Goal: Task Accomplishment & Management: Complete application form

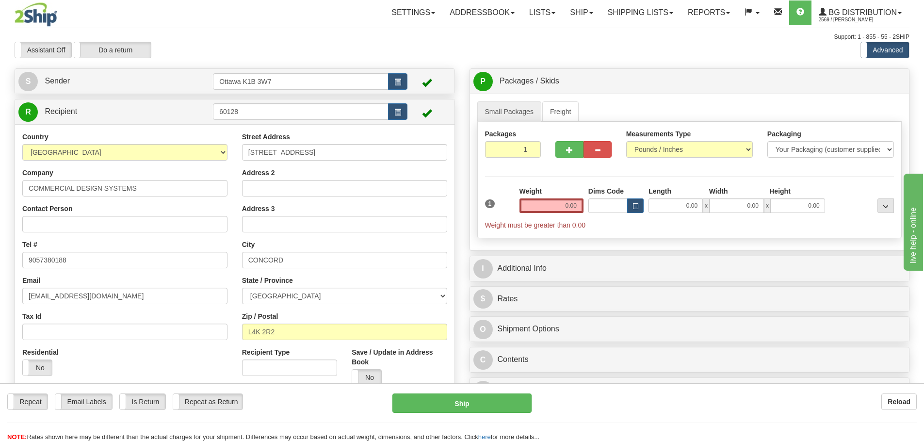
click at [536, 207] on input "0.00" at bounding box center [552, 205] width 64 height 15
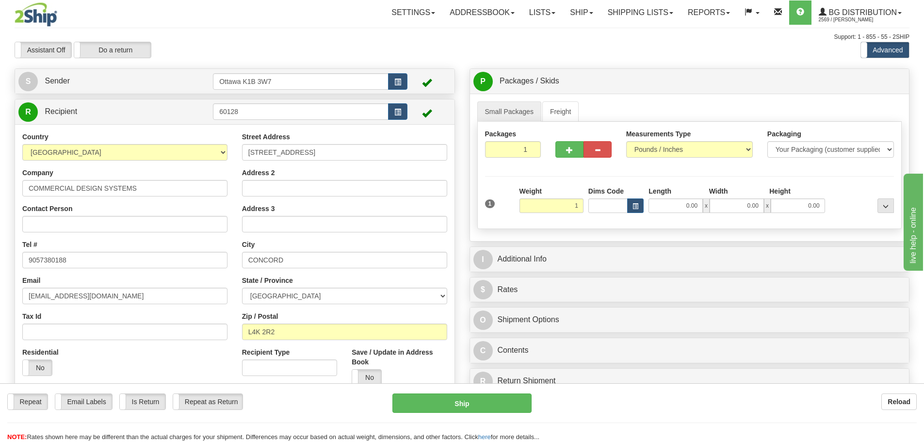
drag, startPoint x: 549, startPoint y: 207, endPoint x: 677, endPoint y: 220, distance: 128.3
click at [663, 218] on div "1 Weight 1 Dims Code Length" at bounding box center [690, 203] width 414 height 34
type input "1.00"
click at [570, 13] on link "Ship" at bounding box center [581, 12] width 37 height 24
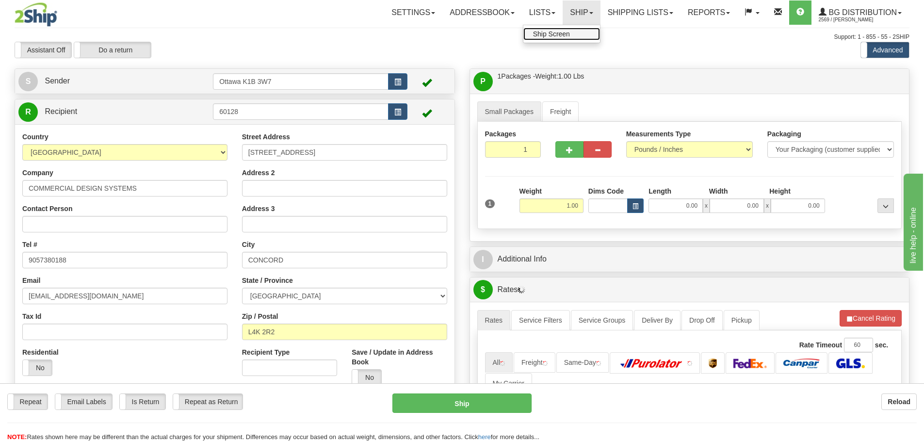
click at [567, 37] on link "Ship Screen" at bounding box center [561, 34] width 77 height 13
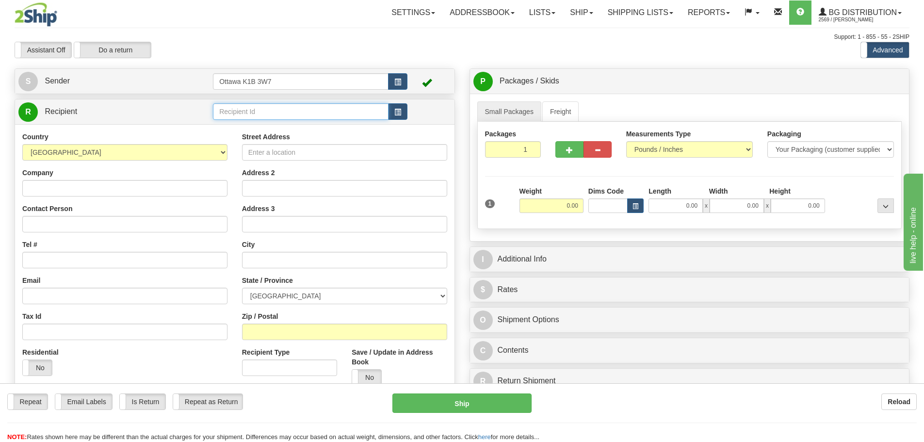
click at [343, 114] on input "text" at bounding box center [301, 111] width 176 height 16
type input "4"
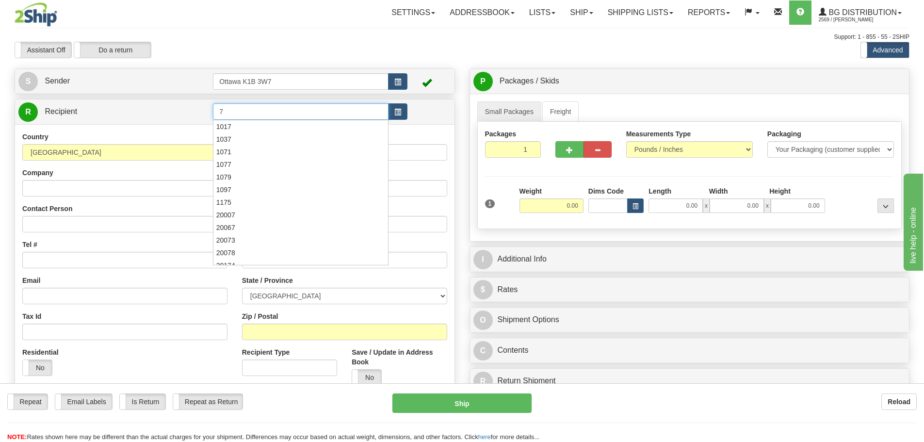
type input "7"
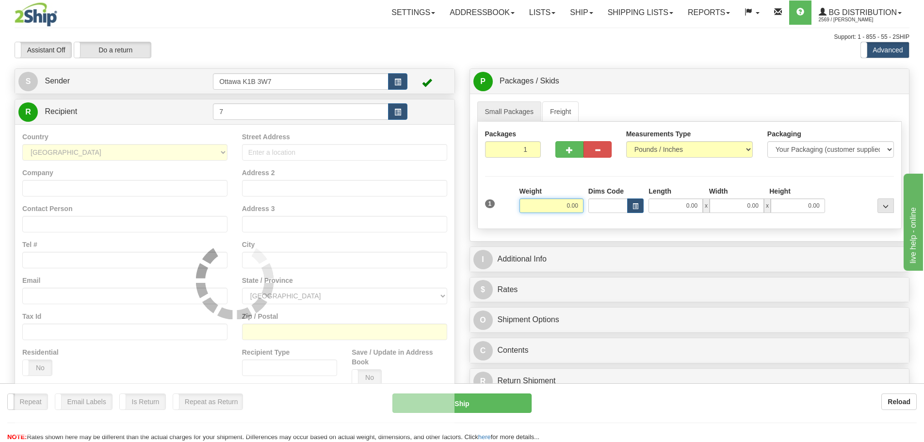
click at [352, 36] on div "Support: 1 - 855 - 55 - 2SHIP" at bounding box center [462, 37] width 895 height 8
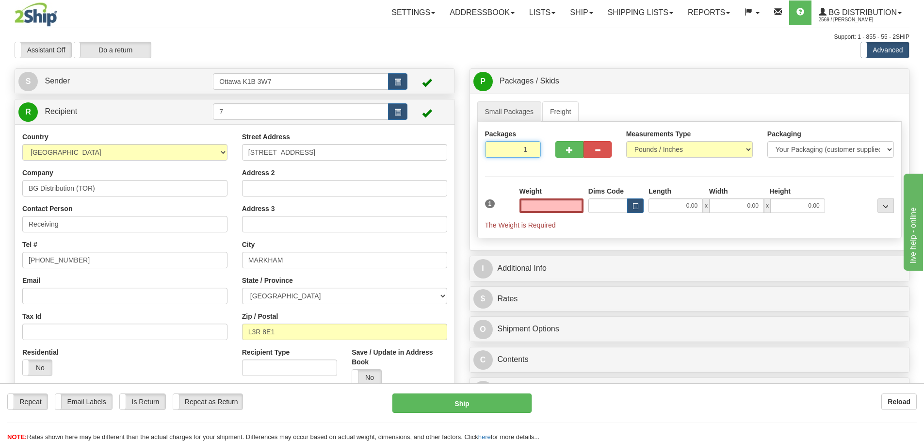
type input "0.00"
drag, startPoint x: 503, startPoint y: 145, endPoint x: 628, endPoint y: 205, distance: 138.9
click at [621, 202] on div "Packages 1 1 Measurements Type" at bounding box center [689, 180] width 425 height 116
type input "4"
type input "7"
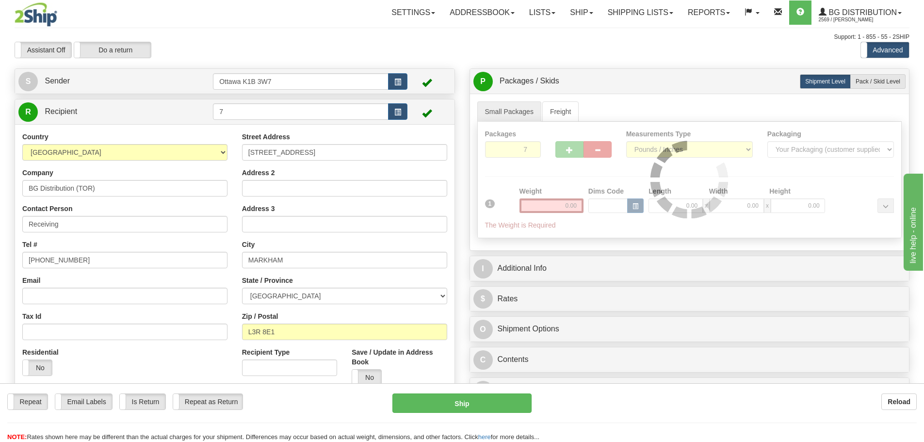
click at [597, 174] on div "Packages 7 1 Measurements Type" at bounding box center [689, 180] width 425 height 116
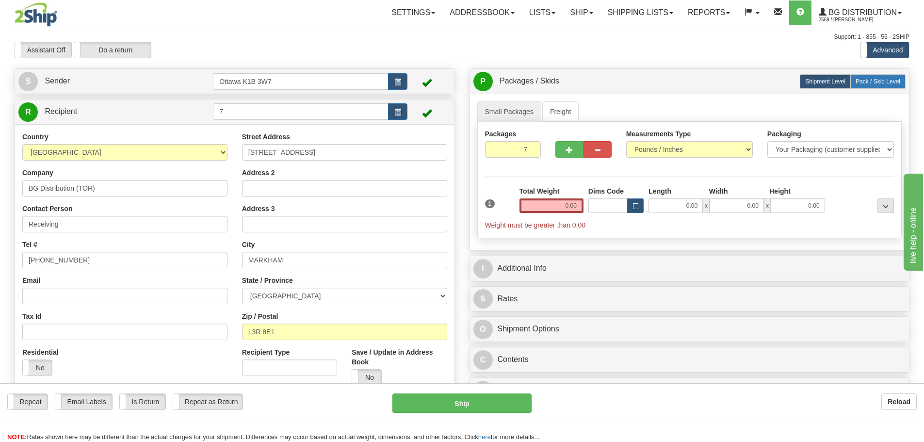
click at [854, 77] on label "Pack / Skid Level Pack.." at bounding box center [877, 81] width 55 height 15
radio input "true"
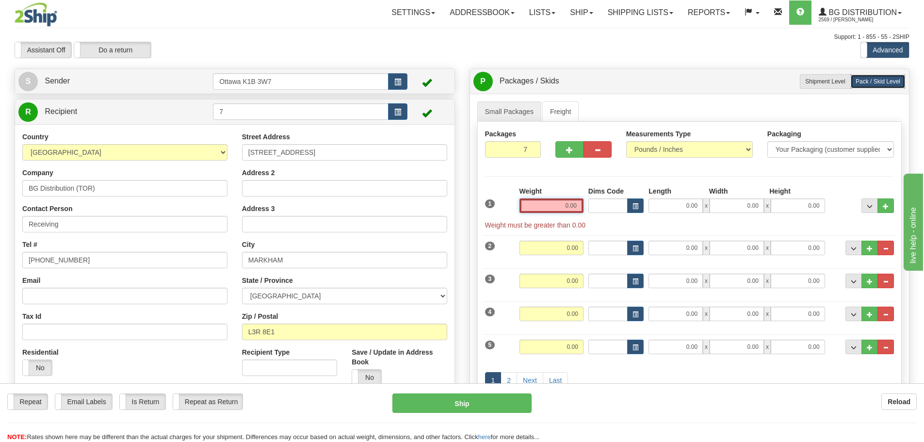
click at [553, 204] on input "0.00" at bounding box center [552, 205] width 64 height 15
type input "1"
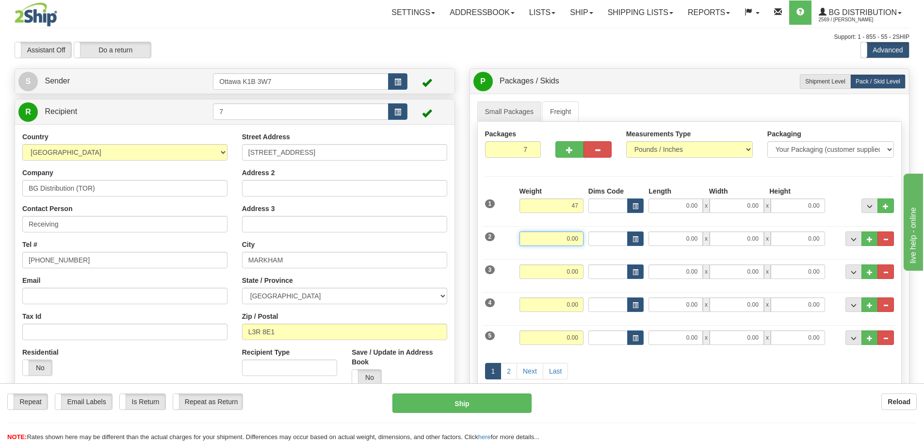
type input "47.00"
click at [572, 236] on input "0.00" at bounding box center [552, 238] width 64 height 15
type input "23.00"
drag, startPoint x: 579, startPoint y: 272, endPoint x: 613, endPoint y: 284, distance: 35.6
click at [579, 272] on input "0.00" at bounding box center [552, 271] width 64 height 15
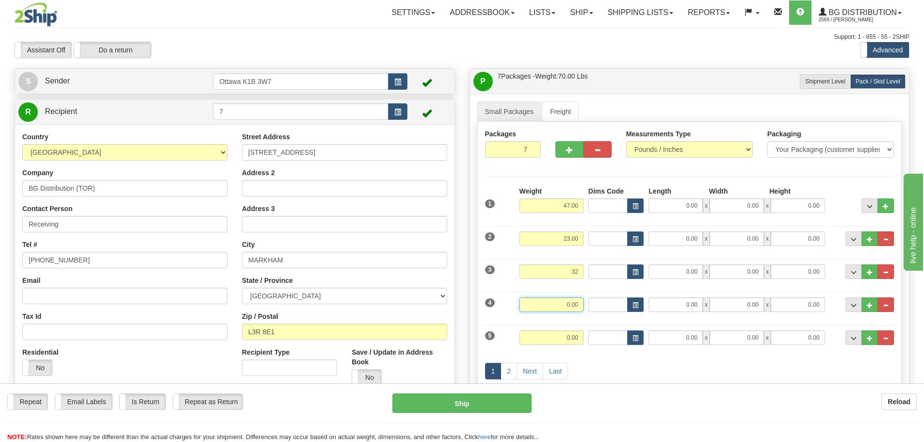
type input "32.00"
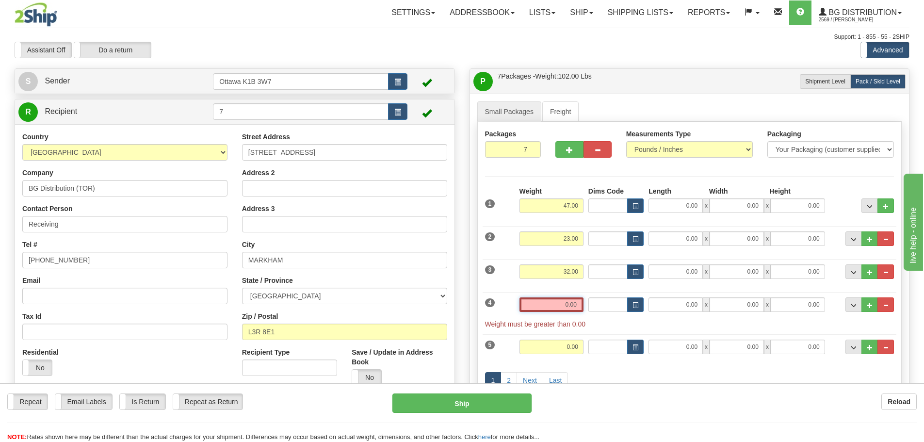
click at [573, 303] on input "0.00" at bounding box center [552, 304] width 64 height 15
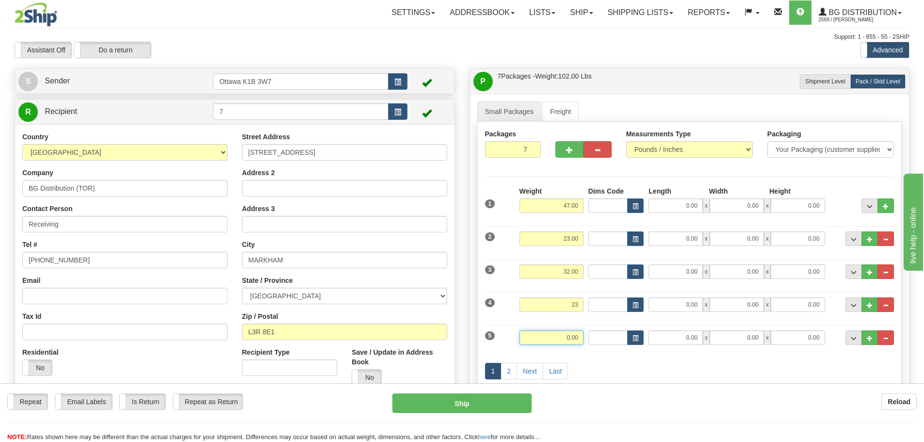
type input "23.00"
click at [572, 334] on input "0.00" at bounding box center [552, 337] width 64 height 15
type input "6.00"
click at [534, 368] on link "Next" at bounding box center [530, 371] width 27 height 16
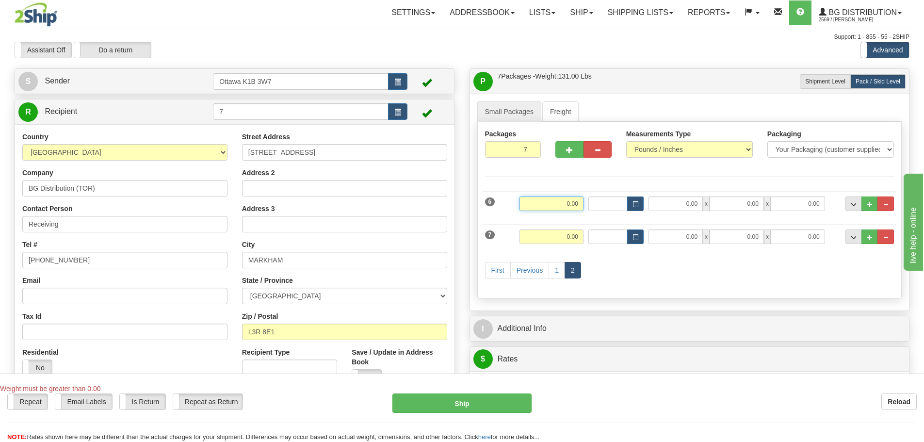
click at [553, 204] on input "0.00" at bounding box center [552, 203] width 64 height 15
type input "29.00"
click at [570, 236] on input "0.00" at bounding box center [552, 236] width 64 height 15
type input "35.00"
click at [611, 256] on div "First Previous 1 2" at bounding box center [690, 271] width 414 height 38
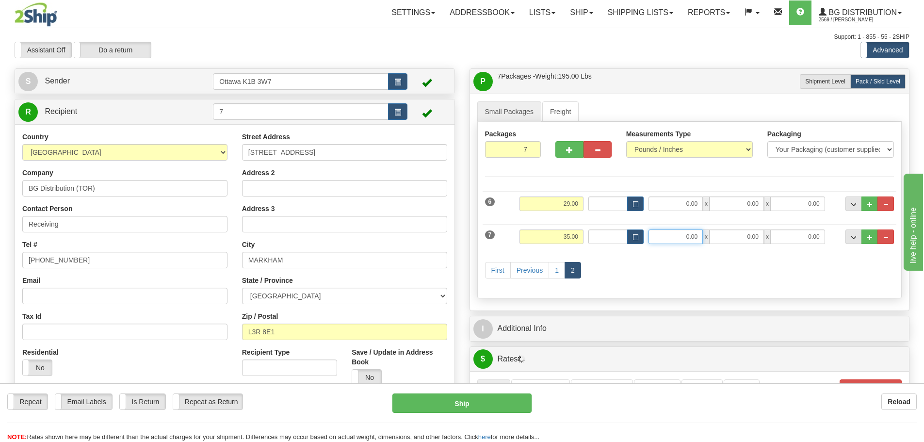
click at [664, 235] on input "0.00" at bounding box center [676, 236] width 54 height 15
type input "125.00"
click at [674, 264] on div "First Previous 1 2" at bounding box center [690, 271] width 414 height 38
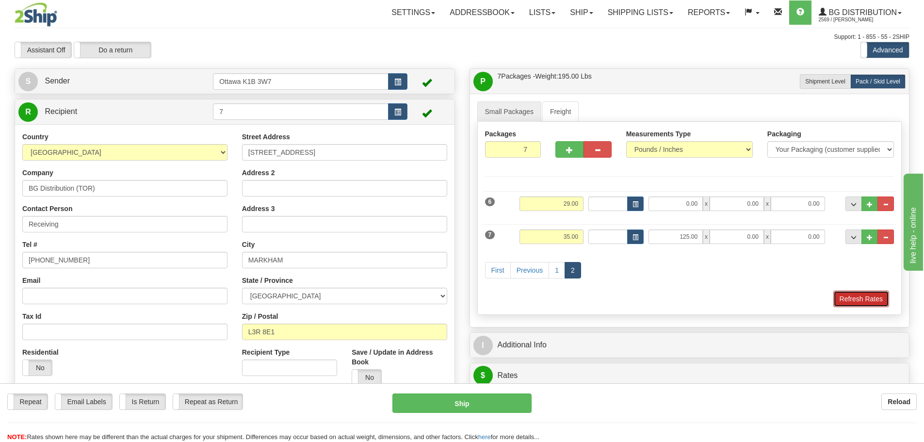
click at [856, 303] on button "Refresh Rates" at bounding box center [861, 299] width 56 height 16
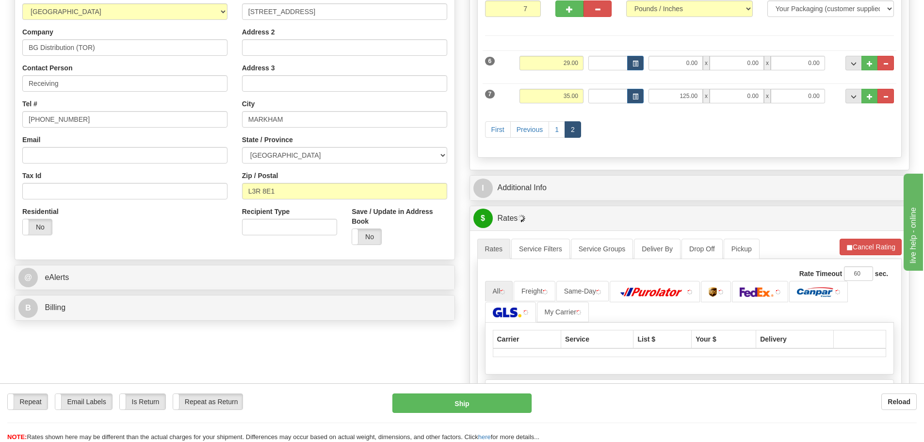
scroll to position [146, 0]
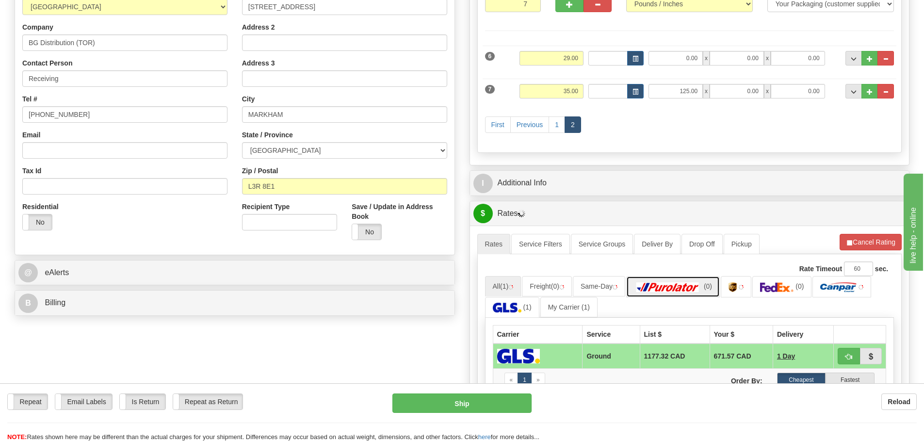
click at [708, 292] on link "(0)" at bounding box center [673, 286] width 94 height 21
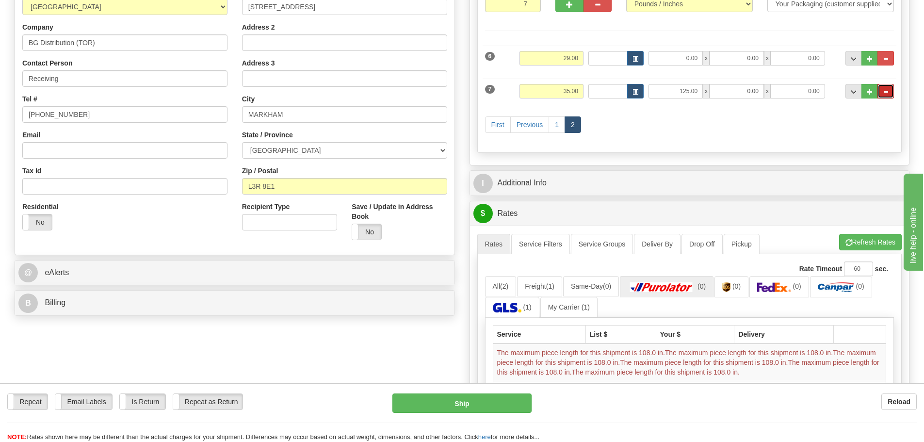
click at [881, 93] on button "..." at bounding box center [886, 91] width 16 height 15
type input "6"
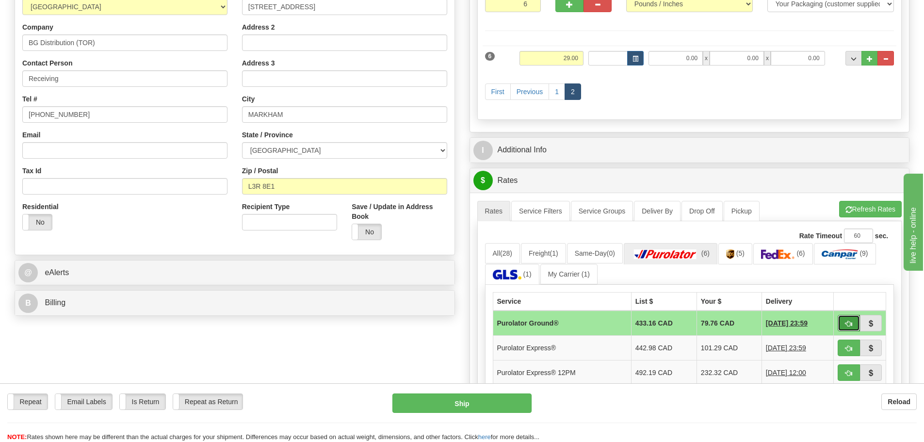
click at [846, 319] on button "button" at bounding box center [849, 323] width 22 height 16
type input "260"
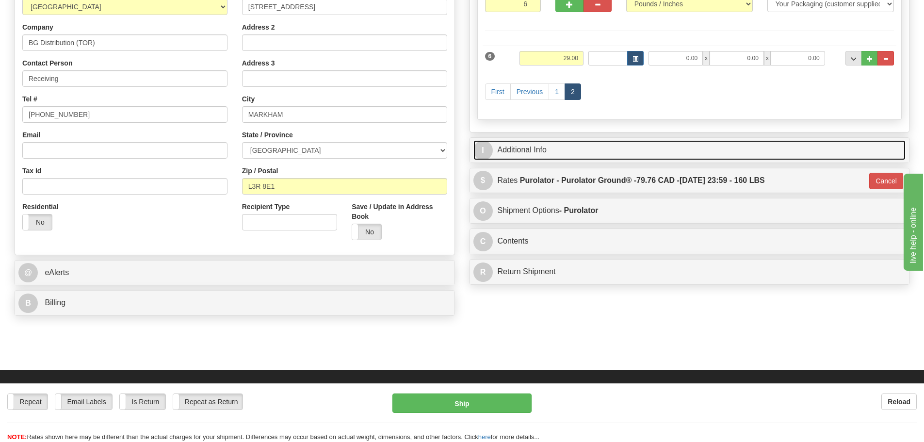
click at [620, 153] on link "I Additional Info" at bounding box center [689, 150] width 433 height 20
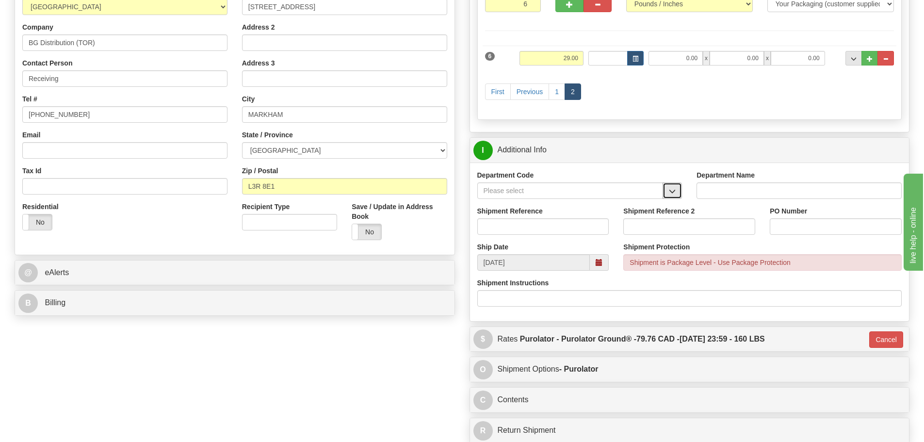
click at [680, 194] on button "button" at bounding box center [672, 190] width 19 height 16
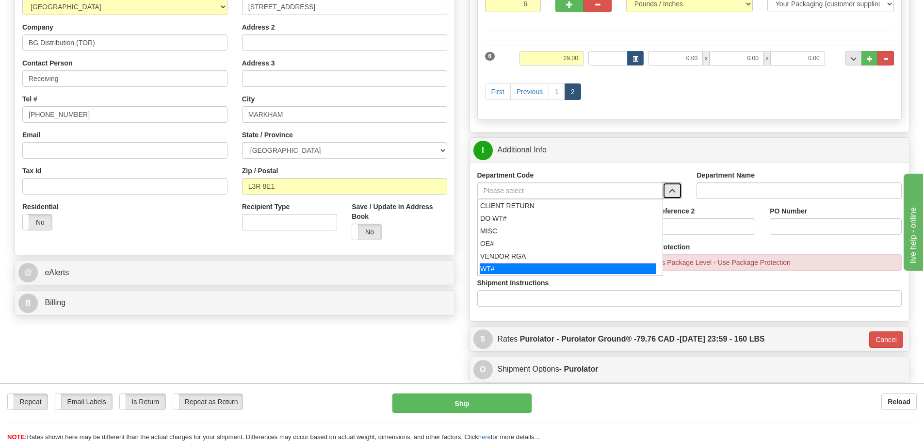
click at [570, 266] on div "WT#" at bounding box center [568, 268] width 177 height 11
type input "WT#"
type input "WAREHOUSE TRANSFERS"
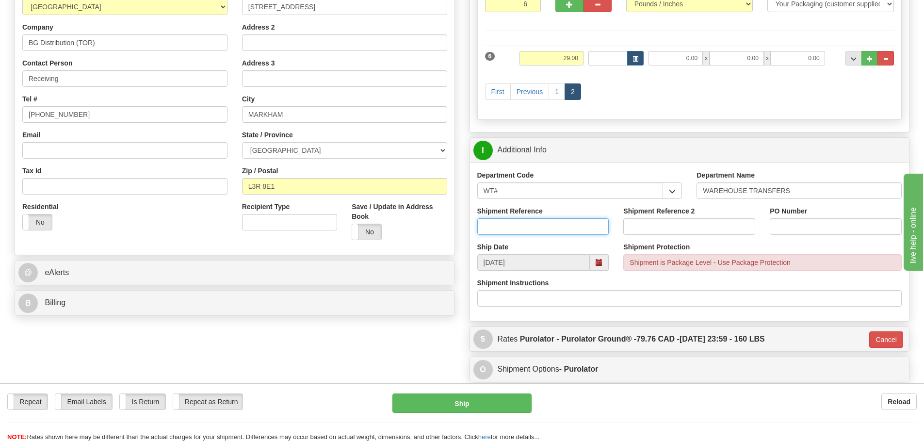
click at [562, 225] on input "Shipment Reference" at bounding box center [543, 226] width 132 height 16
type input "166156-00"
type input "166274-00"
click at [821, 230] on input "PO Number" at bounding box center [836, 226] width 132 height 16
type input "N/A"
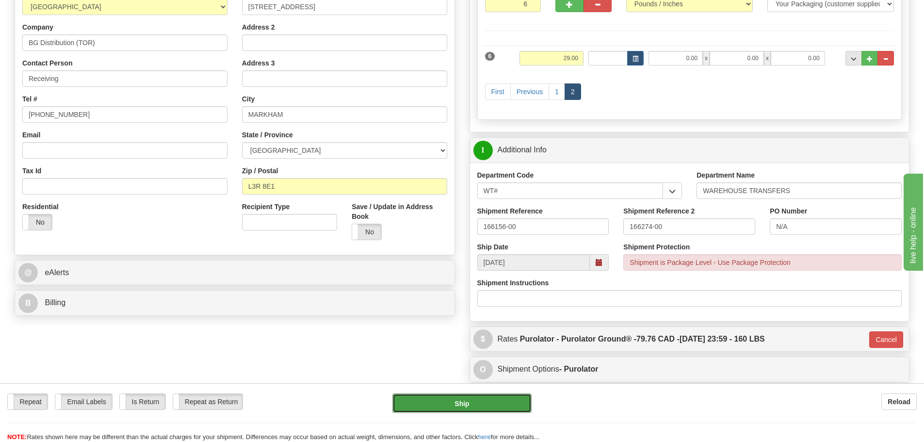
click at [492, 408] on button "Ship" at bounding box center [461, 402] width 139 height 19
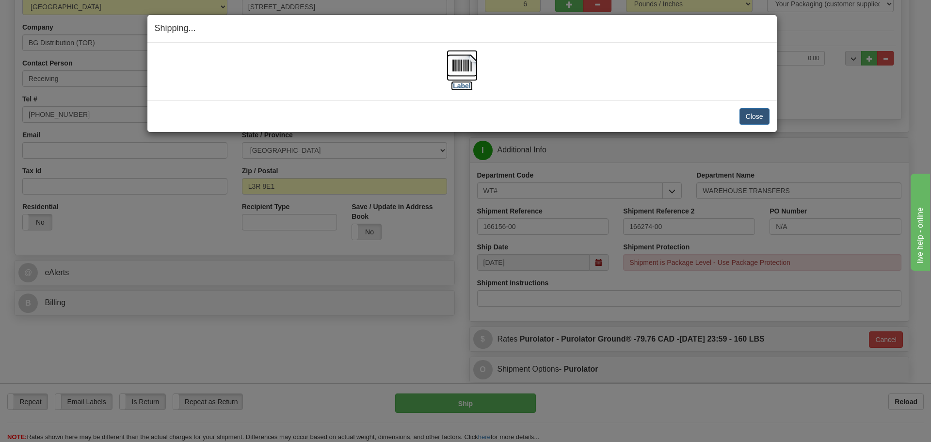
click at [463, 89] on label "[Label]" at bounding box center [462, 86] width 22 height 10
drag, startPoint x: 755, startPoint y: 125, endPoint x: 754, endPoint y: 120, distance: 4.9
click at [755, 125] on div "Close Cancel Cancel Shipment and Quit Pickup Quit Pickup ONLY" at bounding box center [462, 116] width 630 height 32
click at [754, 119] on button "Close" at bounding box center [755, 116] width 30 height 16
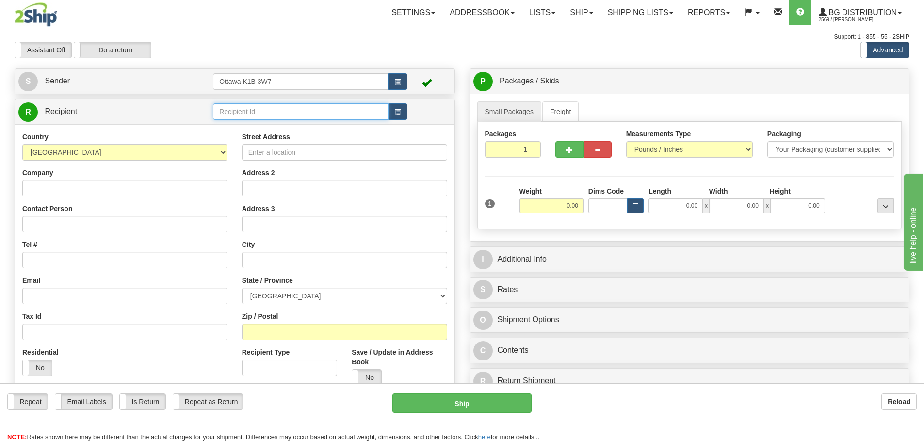
click at [320, 110] on input "text" at bounding box center [301, 111] width 176 height 16
type input "60128"
click at [446, 58] on div "Toggle navigation Settings Shipping Preferences Fields Preferences New" at bounding box center [462, 276] width 924 height 552
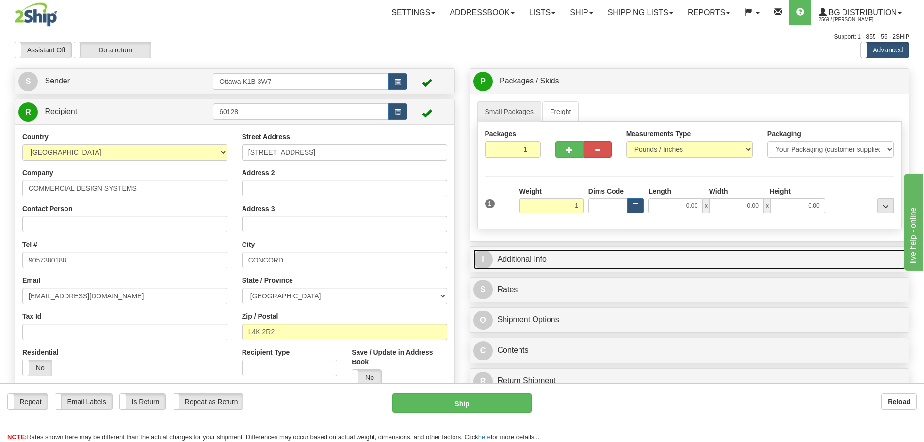
type input "1.00"
click at [655, 268] on link "I Additional Info" at bounding box center [689, 259] width 433 height 20
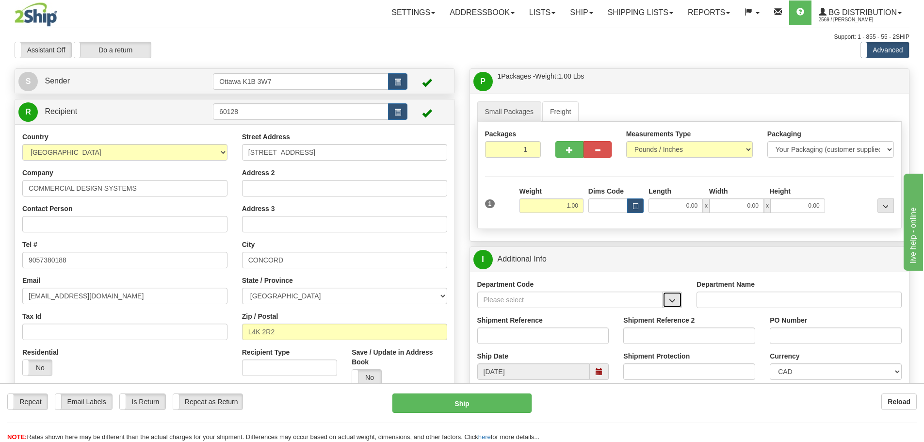
click at [678, 302] on button "button" at bounding box center [672, 300] width 19 height 16
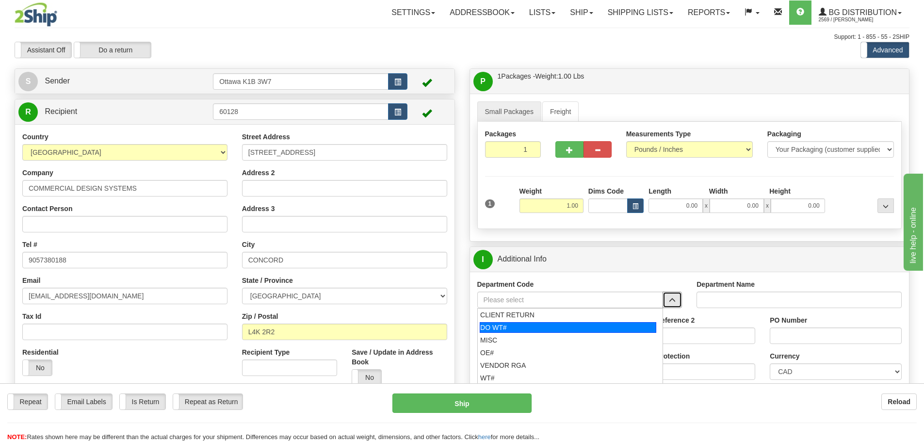
click at [545, 330] on div "DO WT#" at bounding box center [568, 327] width 177 height 11
type input "DO WT#"
type input "DIRECT ORDERS"
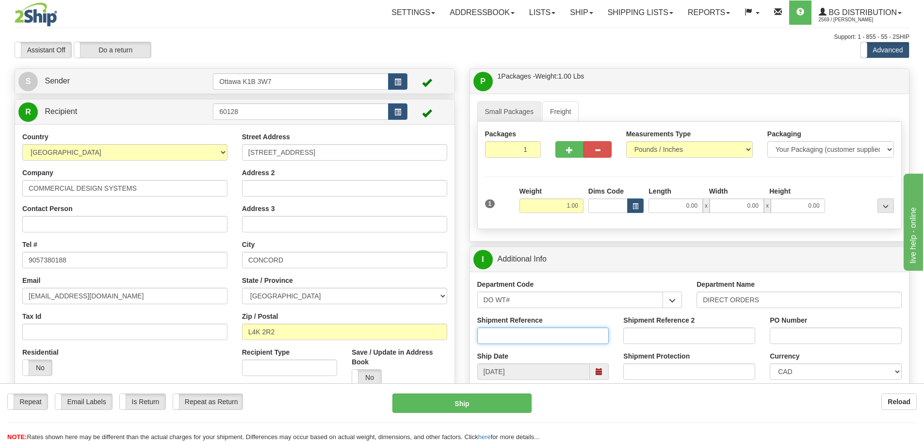
click at [541, 333] on input "Shipment Reference" at bounding box center [543, 335] width 132 height 16
type input "166411-00"
click at [818, 331] on input "PO Number" at bounding box center [836, 335] width 132 height 16
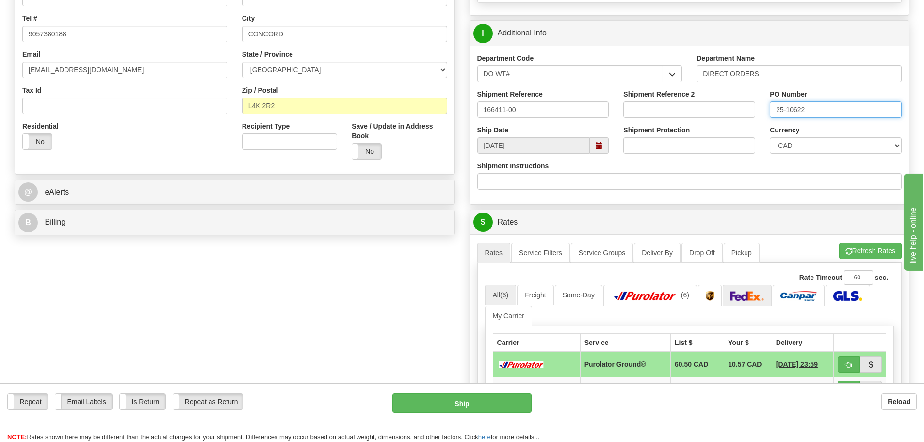
scroll to position [243, 0]
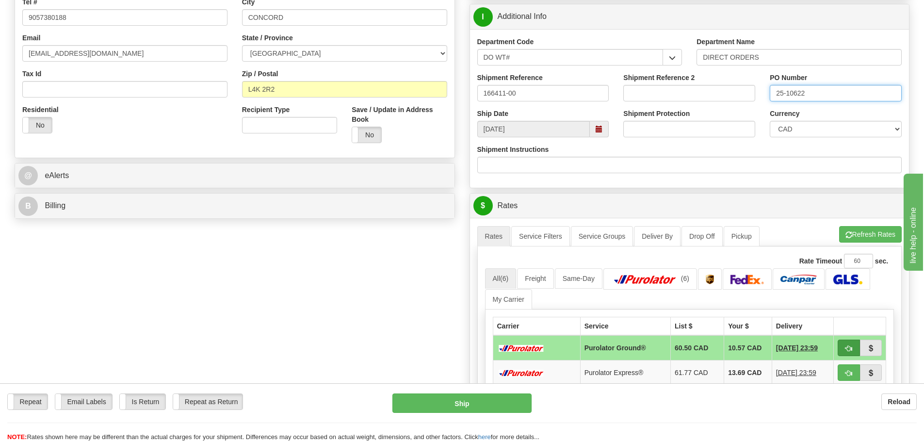
type input "25-10622"
click at [844, 347] on button "button" at bounding box center [849, 348] width 22 height 16
type input "260"
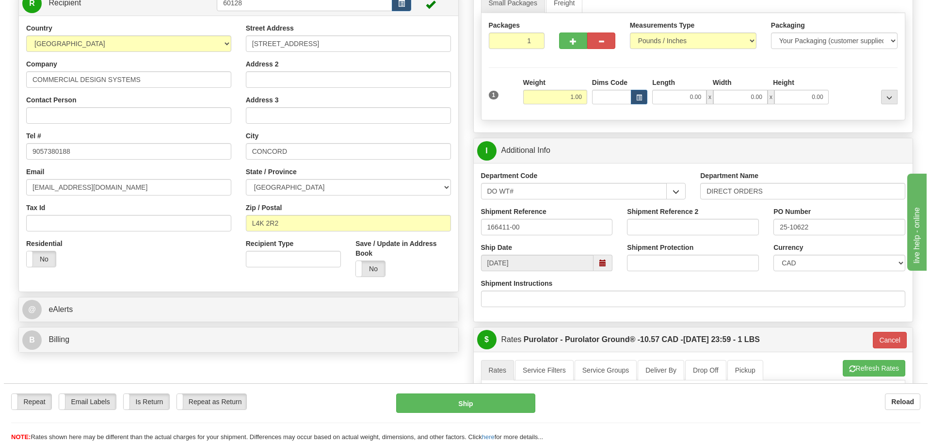
scroll to position [97, 0]
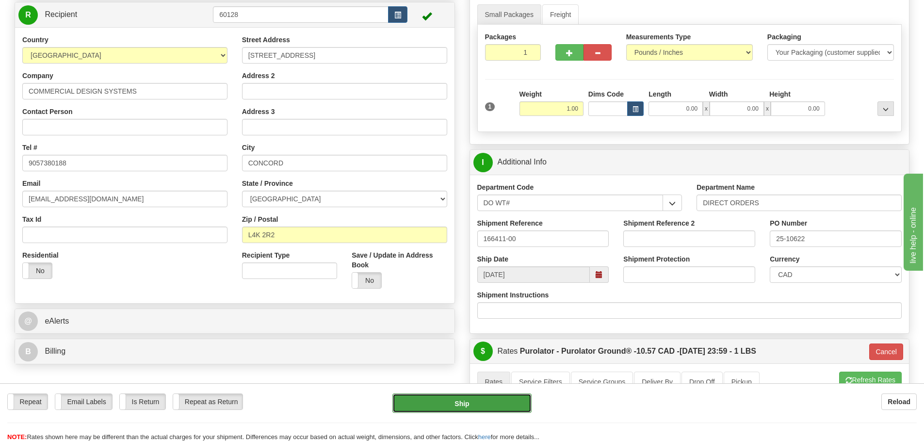
click at [493, 411] on button "Ship" at bounding box center [461, 402] width 139 height 19
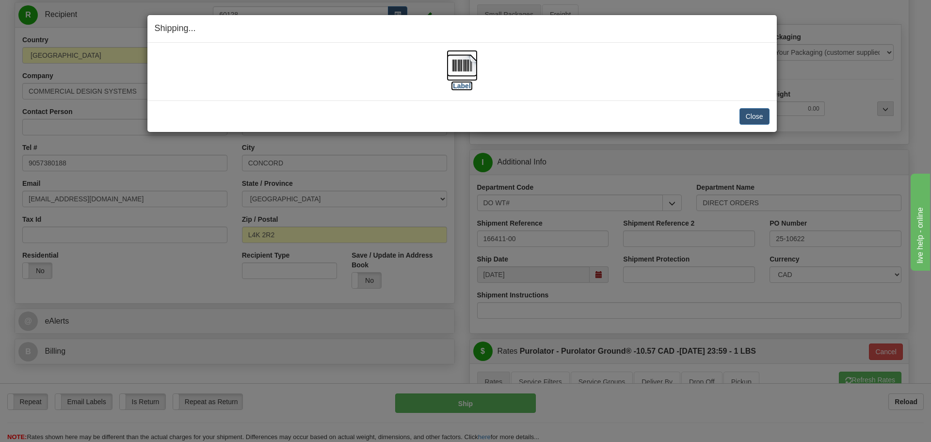
click at [462, 85] on label "[Label]" at bounding box center [462, 86] width 22 height 10
click at [765, 121] on button "Close" at bounding box center [755, 116] width 30 height 16
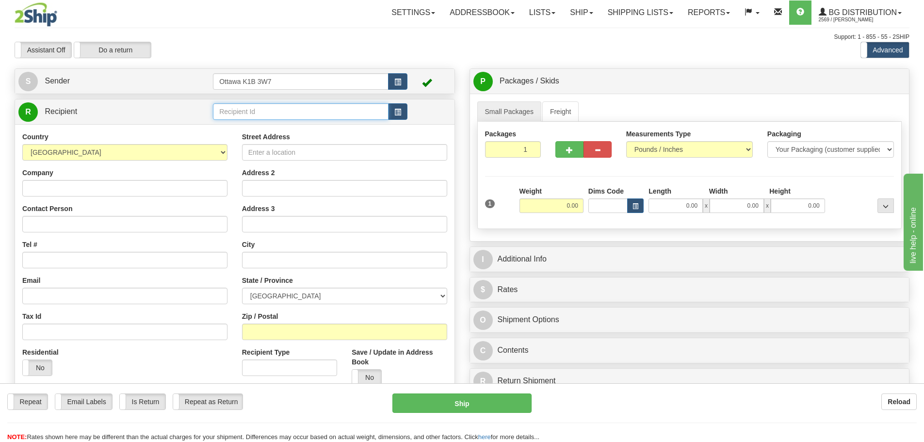
click at [302, 114] on input "text" at bounding box center [301, 111] width 176 height 16
click at [580, 154] on button "button" at bounding box center [569, 149] width 28 height 16
type input "2"
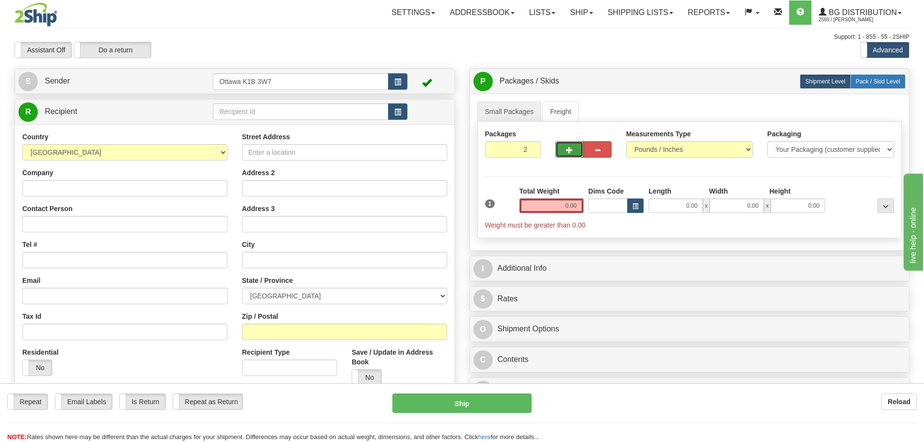
click at [895, 86] on label "Pack / Skid Level Pack.." at bounding box center [877, 81] width 55 height 15
radio input "true"
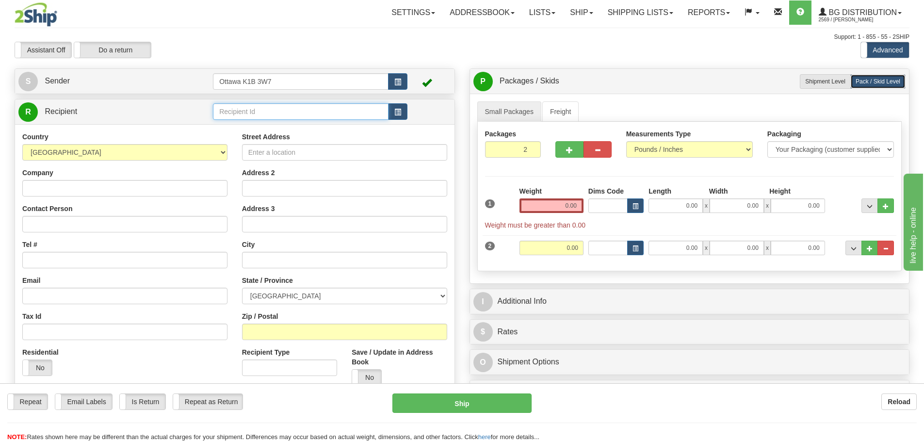
click at [270, 119] on input "text" at bounding box center [301, 111] width 176 height 16
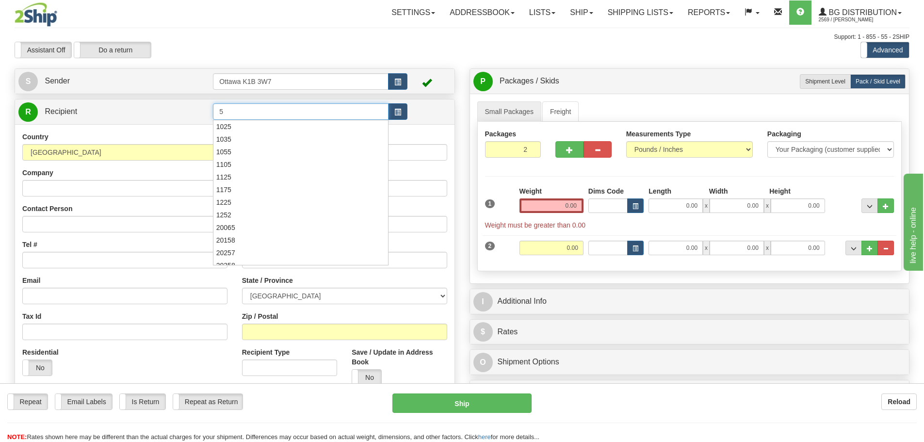
type input "5"
click at [392, 42] on div "Previous Next" at bounding box center [461, 42] width 151 height 0
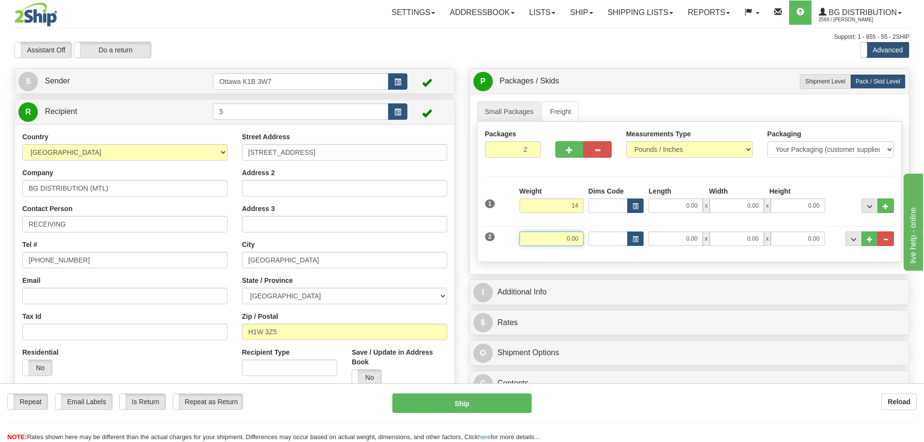
type input "14.00"
click at [570, 236] on input "0.00" at bounding box center [552, 238] width 64 height 15
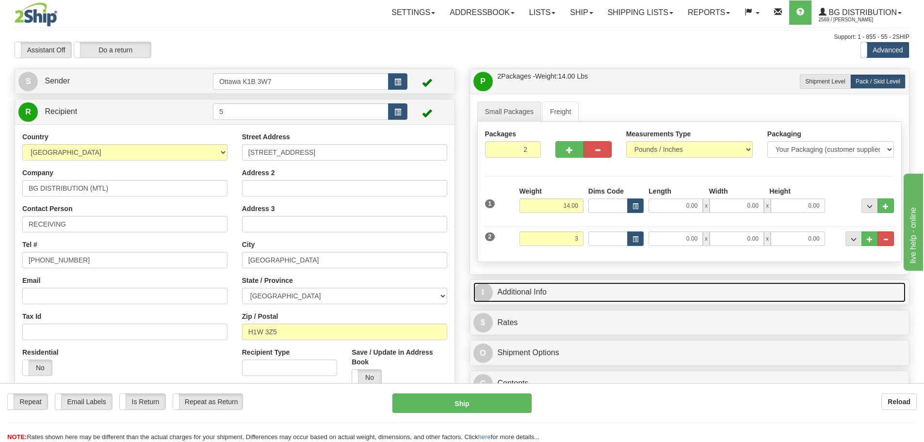
type input "3.00"
click at [600, 301] on link "I Additional Info" at bounding box center [689, 292] width 433 height 20
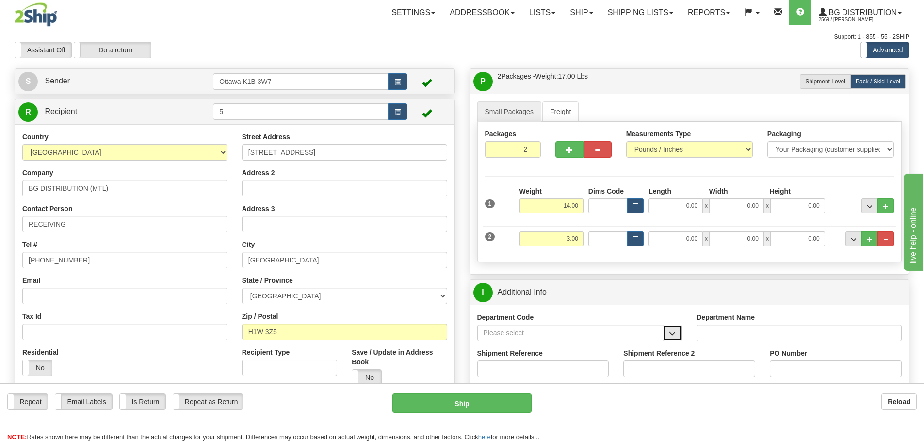
click at [671, 334] on span "button" at bounding box center [672, 333] width 7 height 6
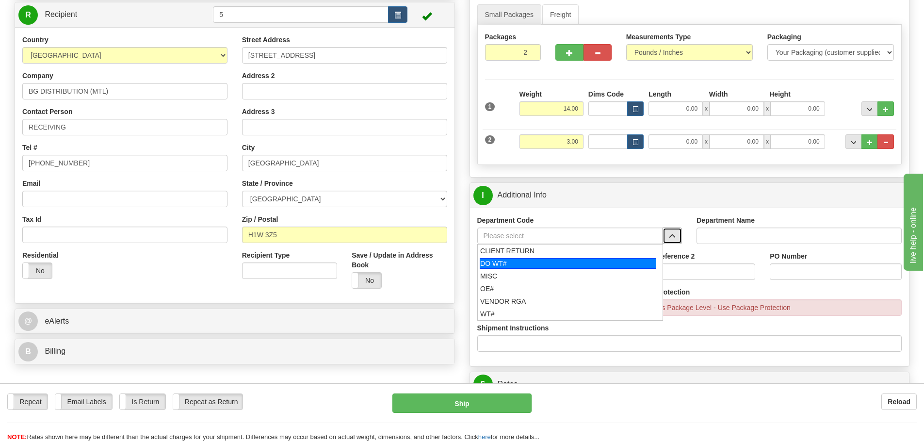
click at [540, 267] on div "DO WT#" at bounding box center [568, 263] width 177 height 11
type input "DO WT#"
type input "DIRECT ORDERS"
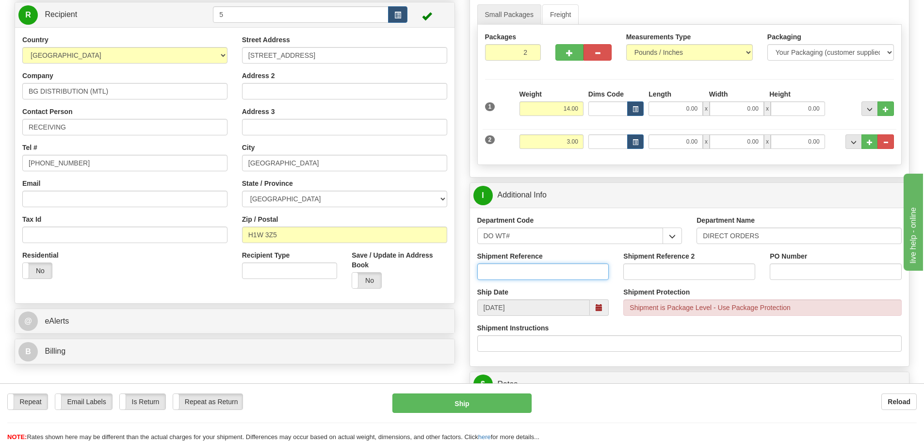
click at [540, 270] on input "Shipment Reference" at bounding box center [543, 271] width 132 height 16
type input "166408-00"
click at [727, 270] on input "Shipment Reference 2" at bounding box center [689, 271] width 132 height 16
type input "166433-00"
click at [805, 274] on input "PO Number" at bounding box center [836, 271] width 132 height 16
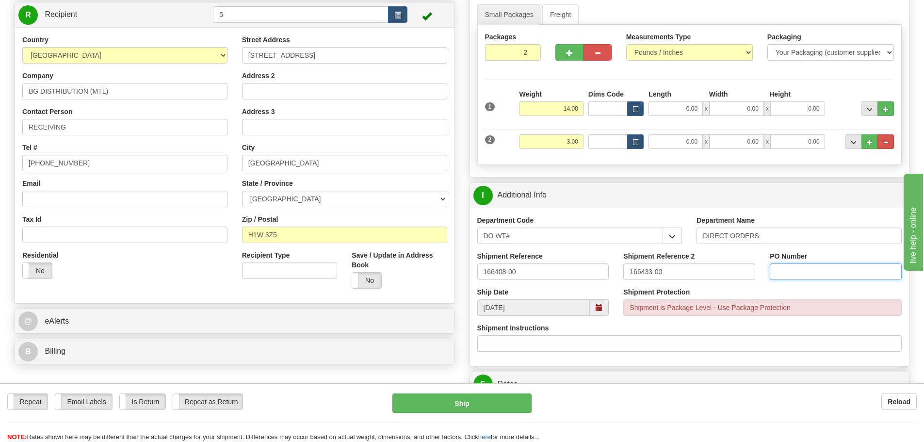
type input "N/A"
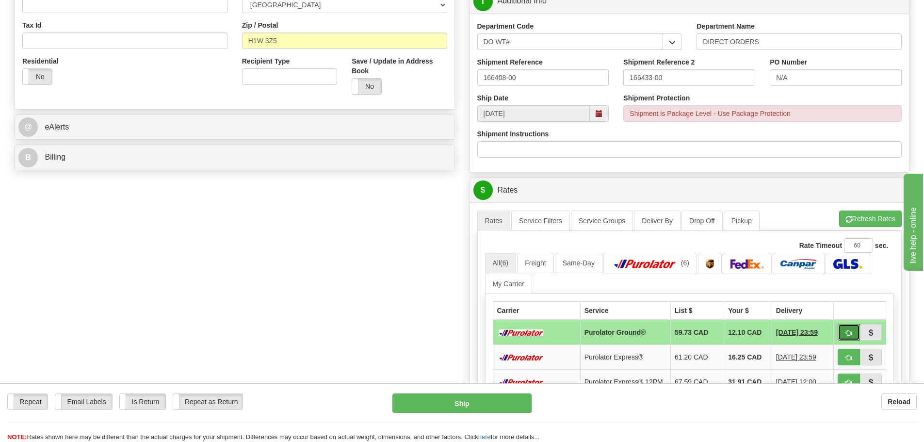
click at [854, 333] on button "button" at bounding box center [849, 332] width 22 height 16
type input "260"
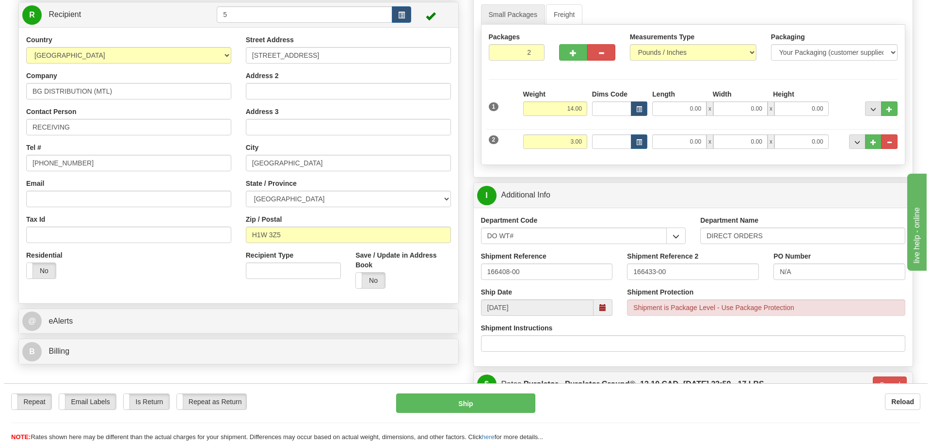
scroll to position [146, 0]
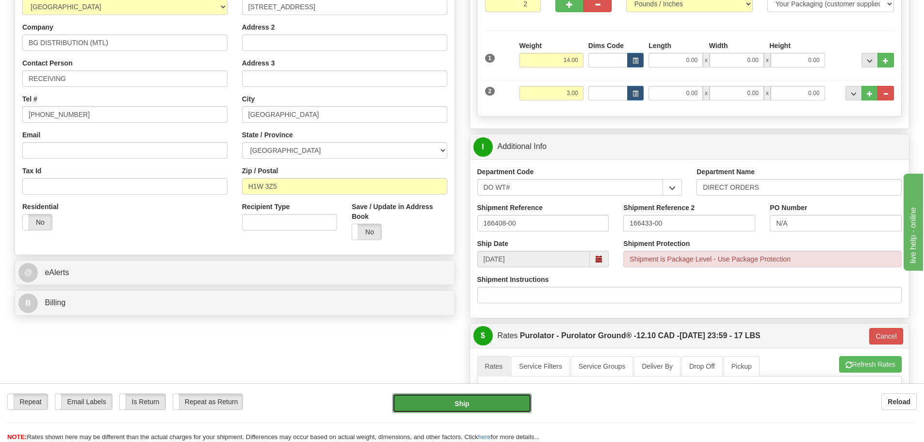
click at [468, 407] on button "Ship" at bounding box center [461, 402] width 139 height 19
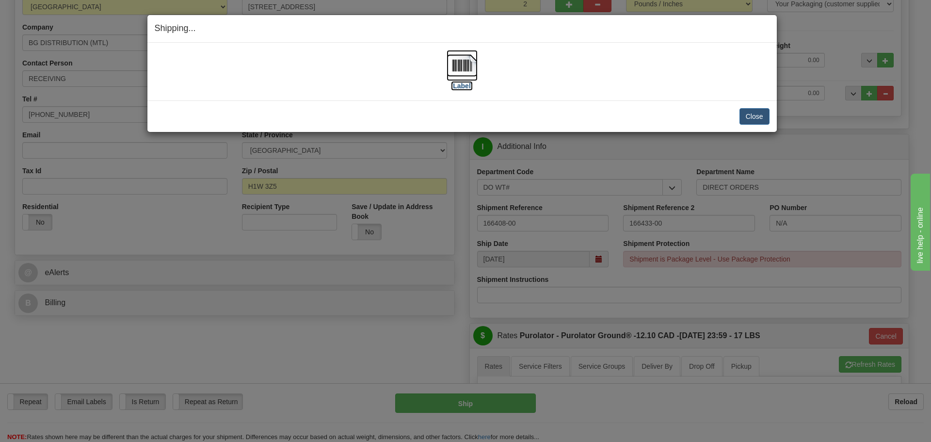
click at [467, 81] on label "[Label]" at bounding box center [462, 86] width 22 height 10
click at [755, 113] on button "Close" at bounding box center [755, 116] width 30 height 16
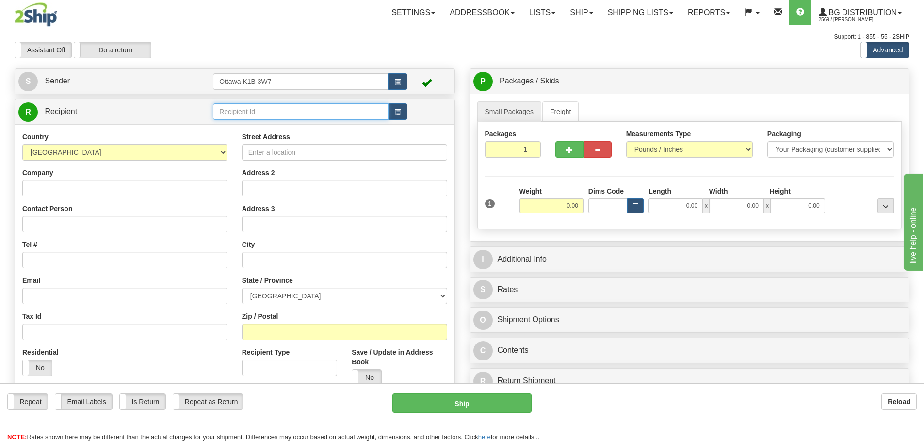
click at [310, 114] on input "text" at bounding box center [301, 111] width 176 height 16
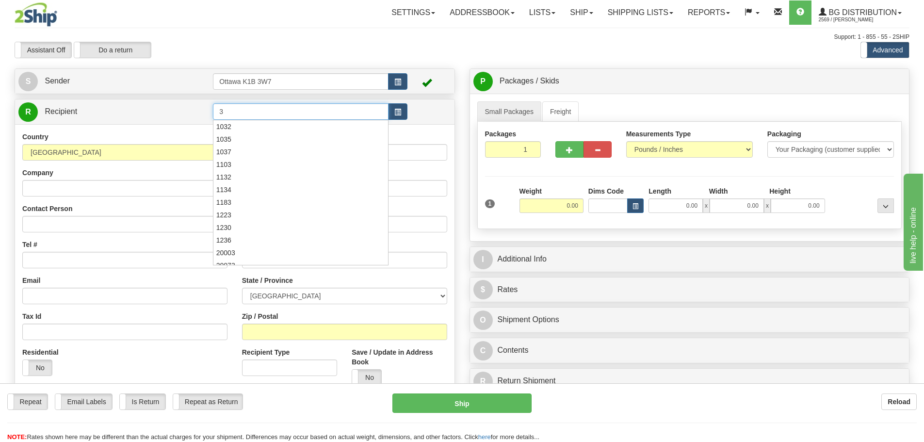
type input "3"
click at [325, 35] on div "Support: 1 - 855 - 55 - 2SHIP" at bounding box center [462, 37] width 895 height 8
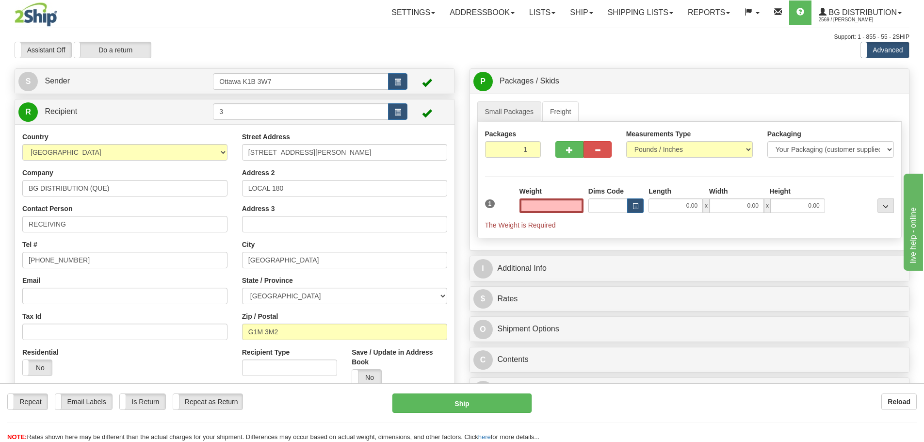
type input "0.00"
